Goal: Task Accomplishment & Management: Complete application form

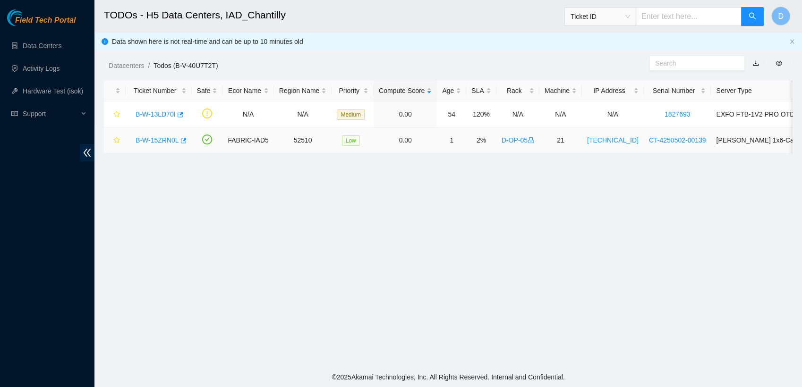
click at [152, 140] on link "B-W-15ZRN0L" at bounding box center [157, 141] width 43 height 8
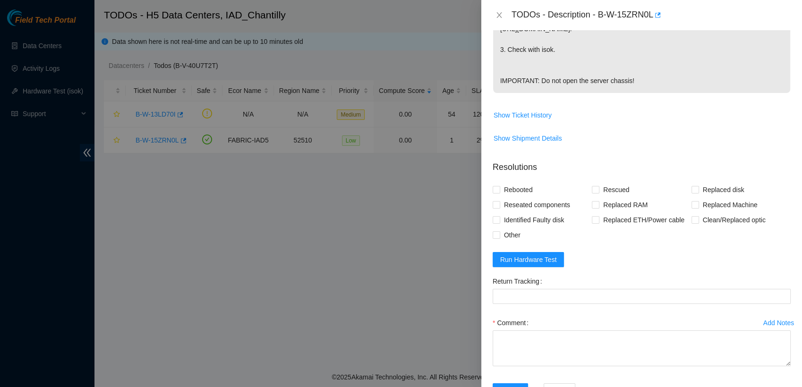
scroll to position [327, 0]
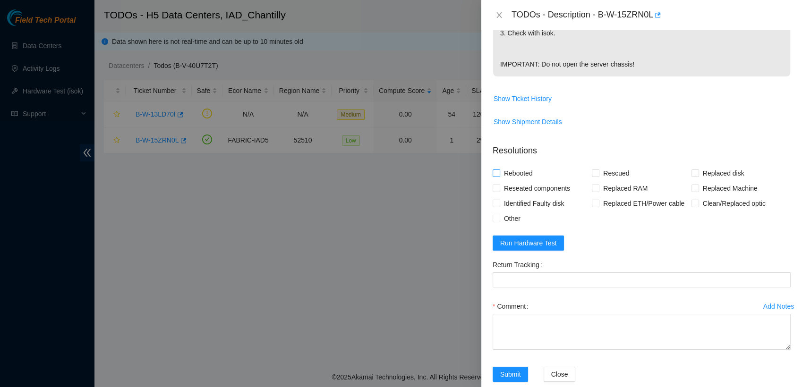
click at [499, 177] on span at bounding box center [497, 174] width 8 height 8
click at [499, 176] on input "Rebooted" at bounding box center [496, 173] width 7 height 7
checkbox input "true"
click at [594, 176] on input "Rescued" at bounding box center [595, 173] width 7 height 7
checkbox input "true"
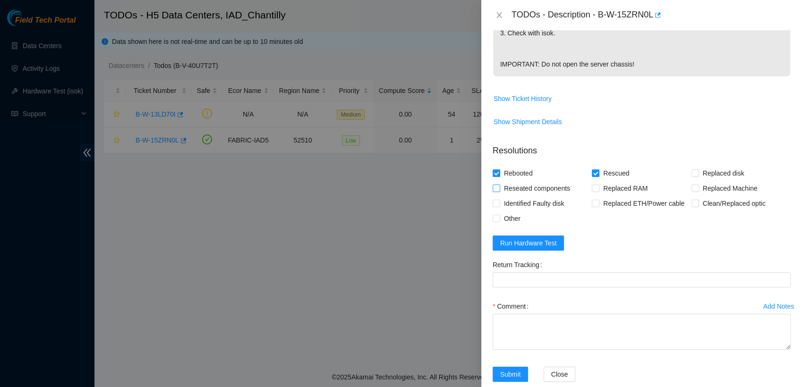
click at [495, 191] on input "Reseated components" at bounding box center [496, 188] width 7 height 7
checkbox input "true"
click at [491, 239] on div "Problem Type Hardware Sub Type Tier 1 - Secure Rack Number D-OP-05 Machine Numb…" at bounding box center [641, 208] width 321 height 357
click at [494, 222] on input "Other" at bounding box center [496, 218] width 7 height 7
checkbox input "true"
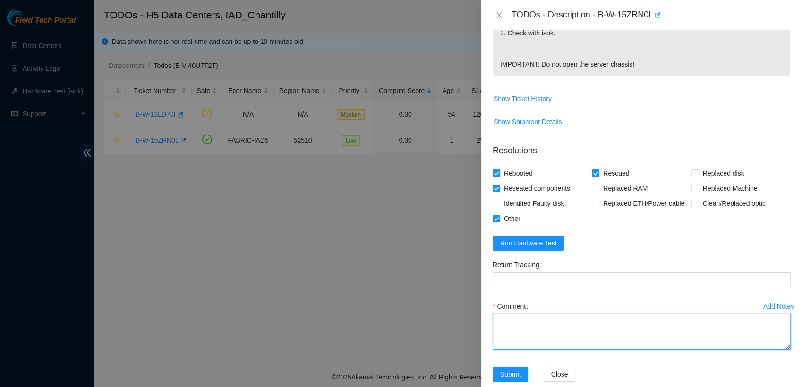
click at [552, 348] on textarea "Comment" at bounding box center [642, 332] width 298 height 36
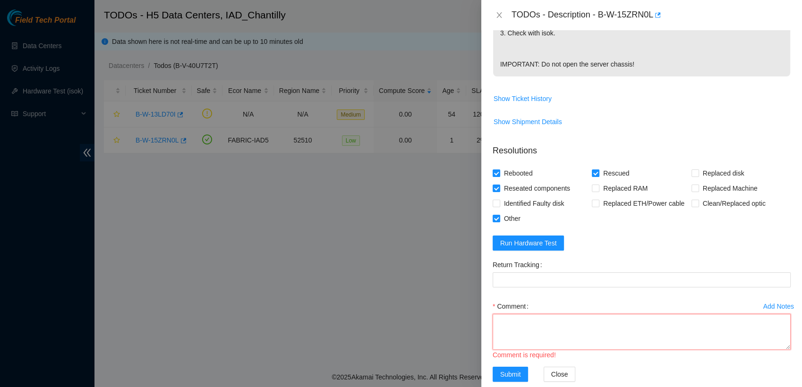
scroll to position [8, 0]
paste textarea "- contacted NOCC to unlock rids [EMAIL_ADDRESS][DOMAIN_NAME] - atg has complete…"
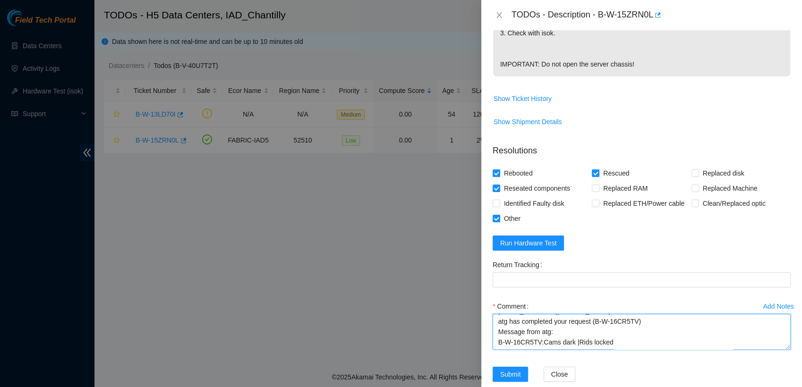
scroll to position [364, 0]
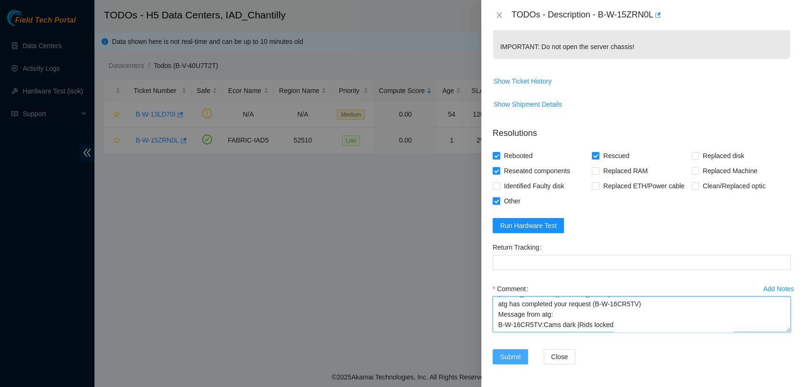
type textarea "- contacted NOCC to unlock rids [EMAIL_ADDRESS][DOMAIN_NAME] - atg has complete…"
click at [506, 359] on span "Submit" at bounding box center [510, 357] width 21 height 10
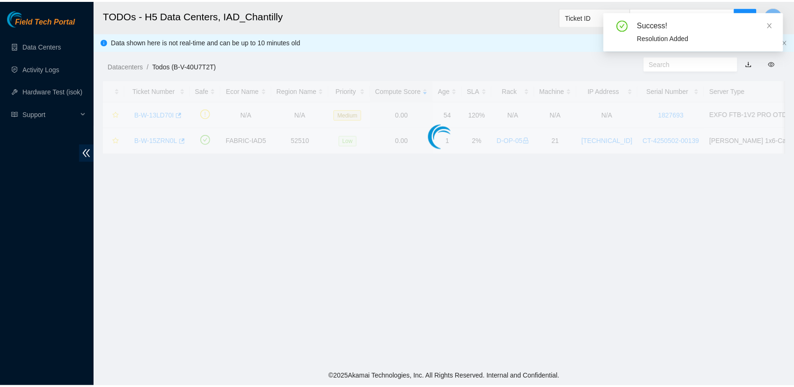
scroll to position [248, 0]
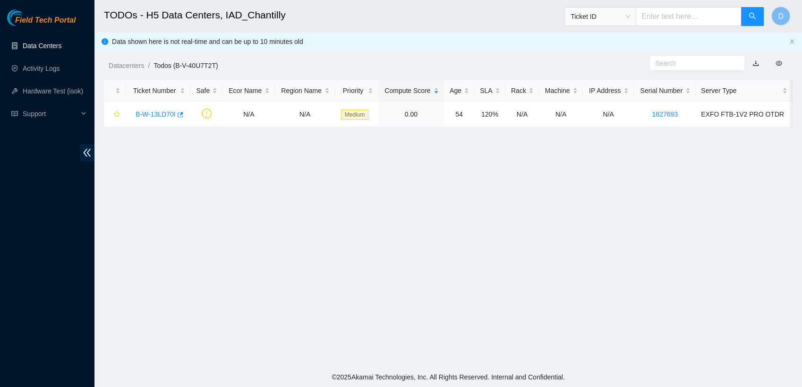
click at [61, 42] on link "Data Centers" at bounding box center [42, 46] width 39 height 8
